Goal: Obtain resource: Obtain resource

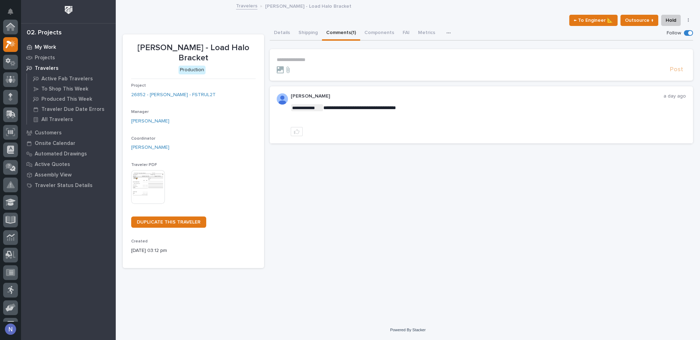
scroll to position [17, 0]
click at [41, 48] on p "My Work" at bounding box center [45, 47] width 21 height 6
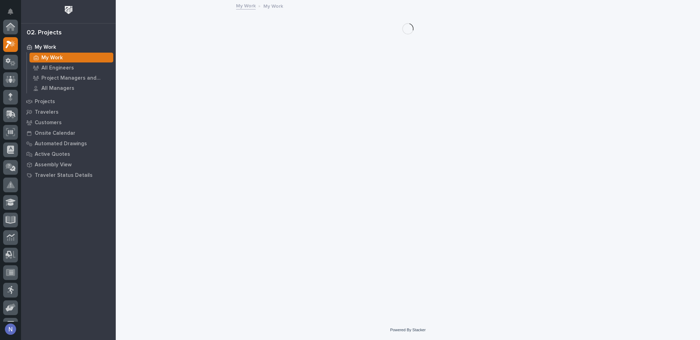
scroll to position [17, 0]
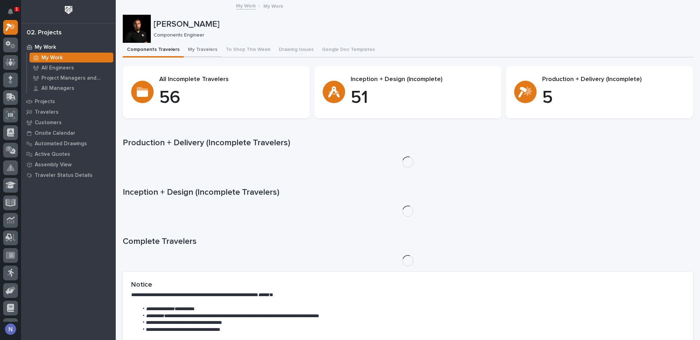
click at [200, 47] on button "My Travelers" at bounding box center [203, 50] width 38 height 15
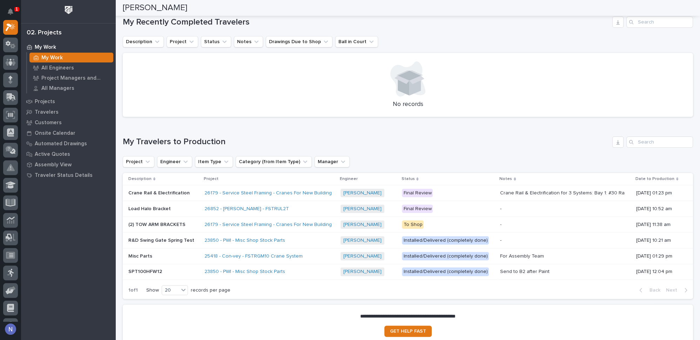
scroll to position [393, 0]
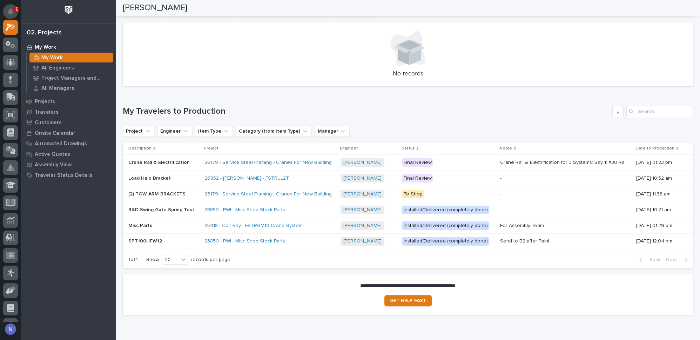
click at [10, 13] on icon "Notifications" at bounding box center [11, 11] width 6 height 6
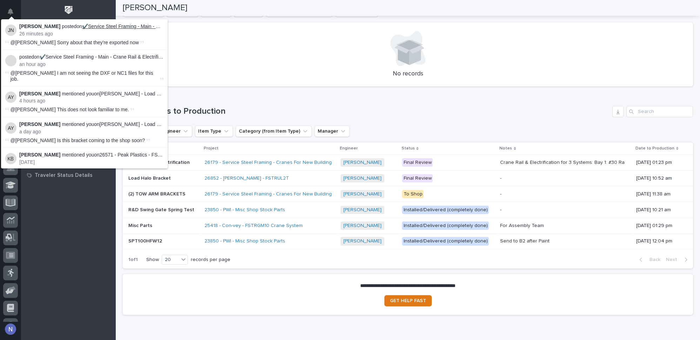
click at [127, 27] on link "✔️Service Steel Framing - Main - Crane Rail & Electrification" at bounding box center [148, 26] width 132 height 6
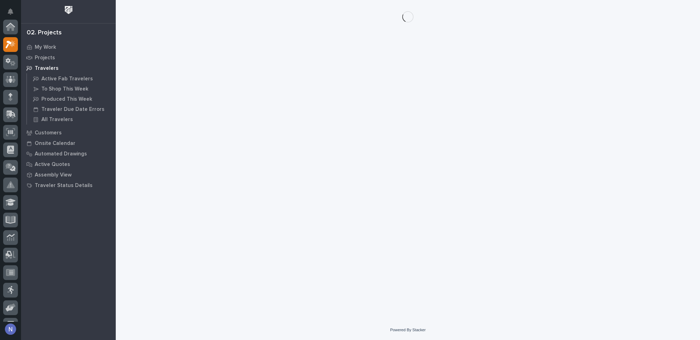
scroll to position [17, 0]
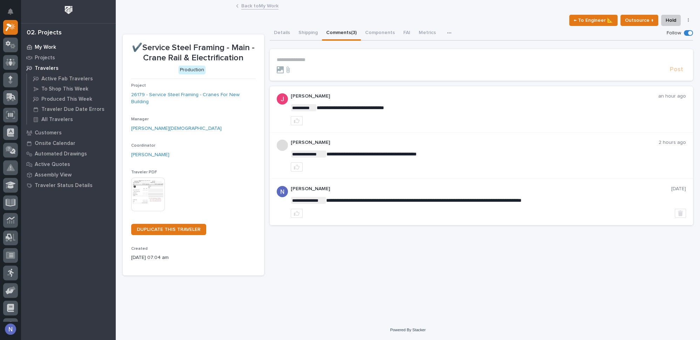
click at [45, 46] on p "My Work" at bounding box center [45, 47] width 21 height 6
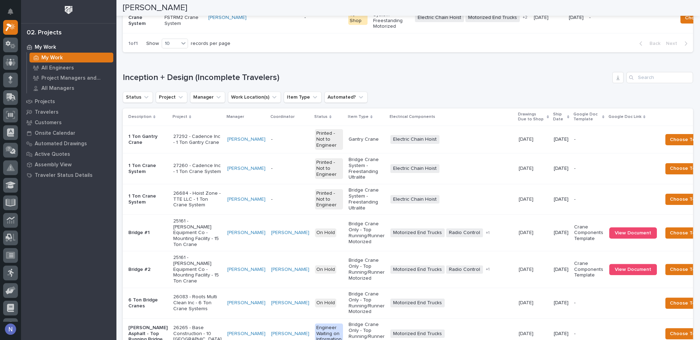
scroll to position [350, 0]
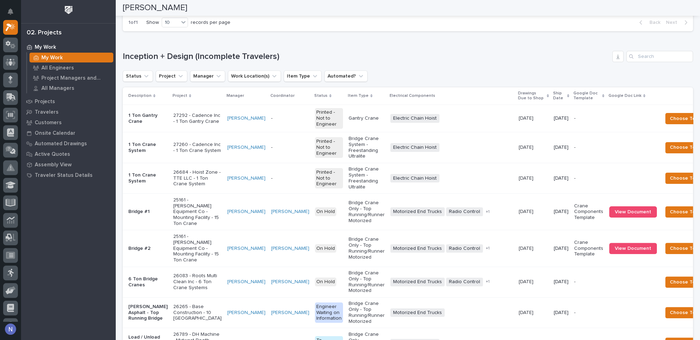
click at [553, 102] on p "Ship Date" at bounding box center [559, 95] width 12 height 13
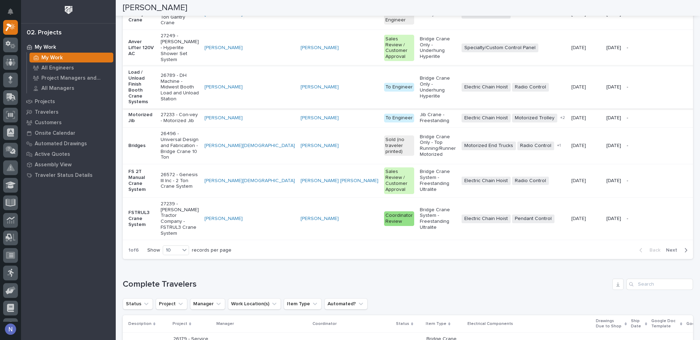
scroll to position [573, 0]
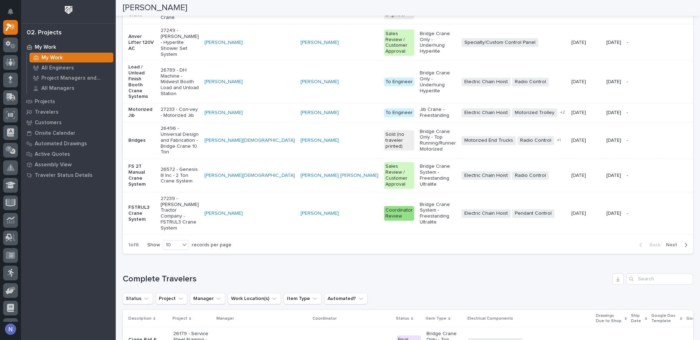
click at [669, 248] on span "Next" at bounding box center [673, 245] width 15 height 6
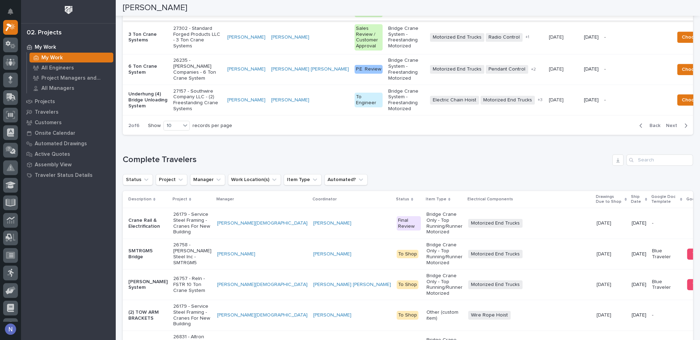
scroll to position [657, 0]
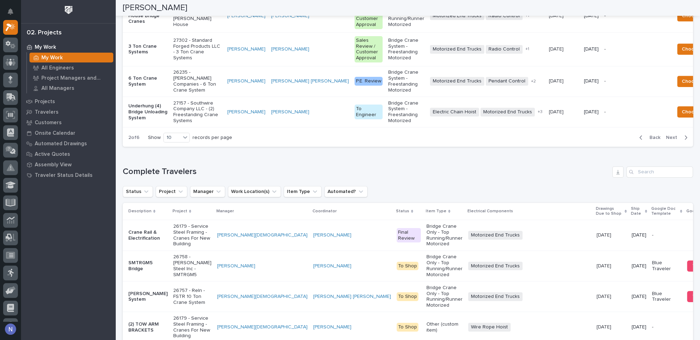
click at [681, 141] on div "button" at bounding box center [684, 137] width 6 height 6
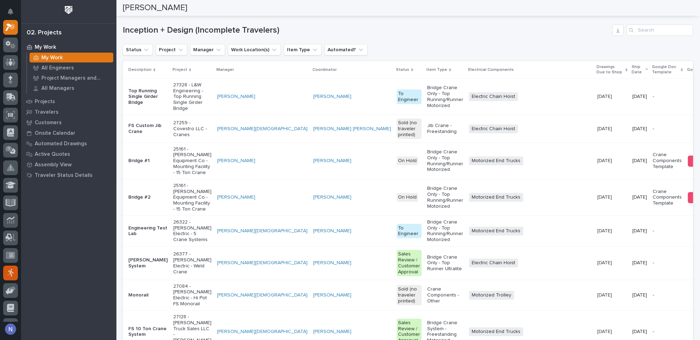
scroll to position [428, 0]
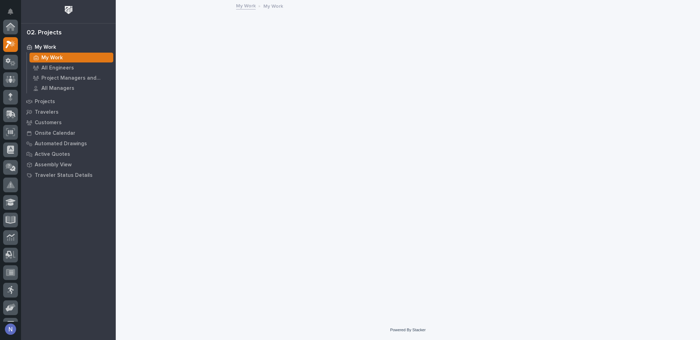
scroll to position [17, 0]
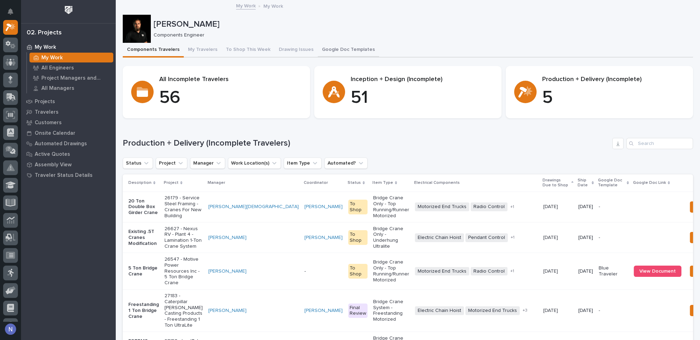
click at [330, 46] on button "Google Doc Templates" at bounding box center [348, 50] width 61 height 15
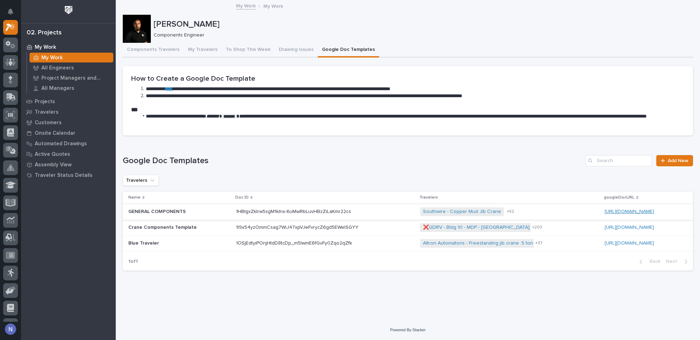
click at [604, 212] on link "[URL][DOMAIN_NAME]" at bounding box center [628, 211] width 49 height 5
click at [604, 226] on link "https://docs.google.com/document/d/1l9x54yzOmmCsag7WiJ47xpVJeFvrycZ6gd5EWeISGYY…" at bounding box center [628, 227] width 49 height 5
click at [604, 243] on link "[URL][DOMAIN_NAME]" at bounding box center [628, 242] width 49 height 5
